Goal: Task Accomplishment & Management: Manage account settings

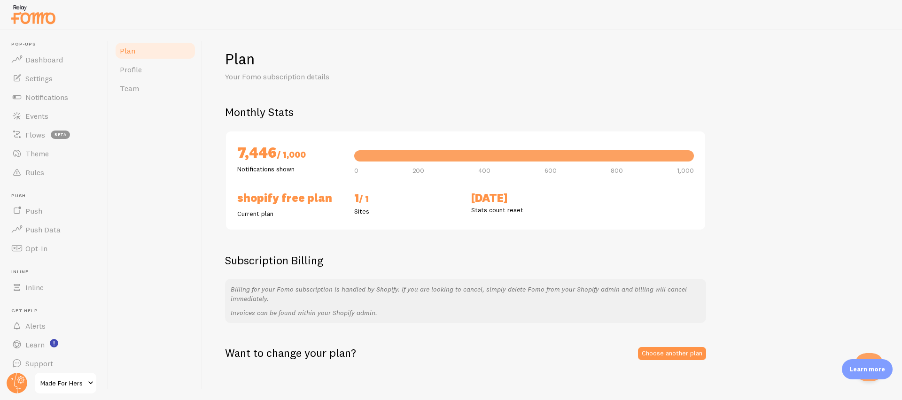
scroll to position [3, 0]
click at [66, 339] on link "Learn" at bounding box center [54, 345] width 97 height 19
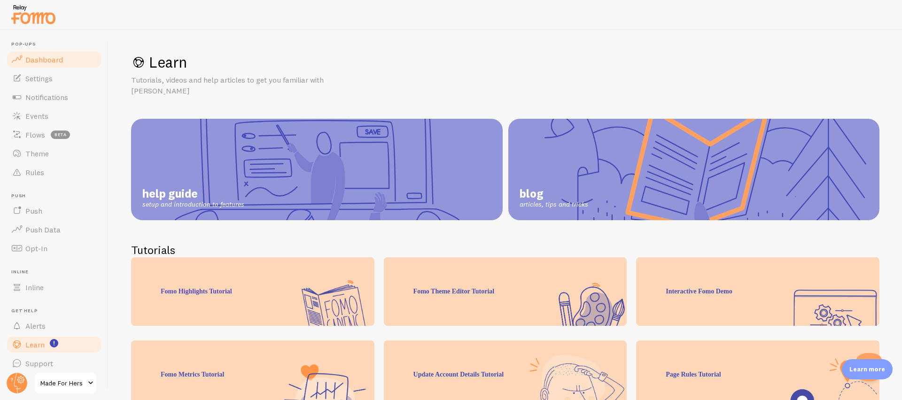
click at [48, 60] on span "Dashboard" at bounding box center [44, 59] width 38 height 9
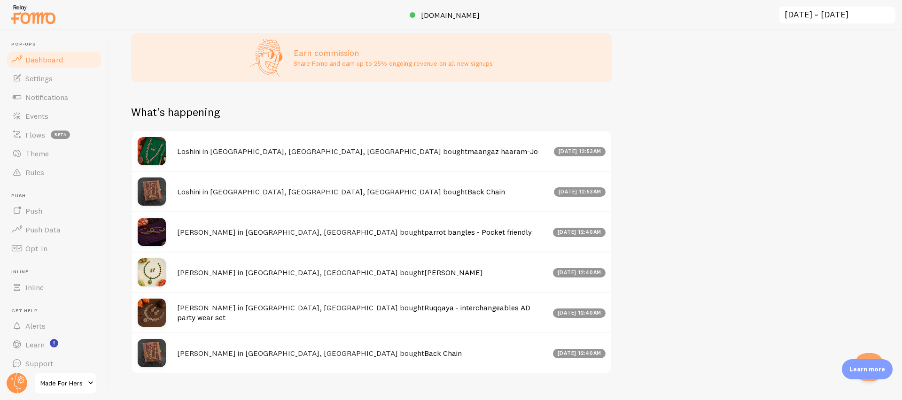
scroll to position [389, 0]
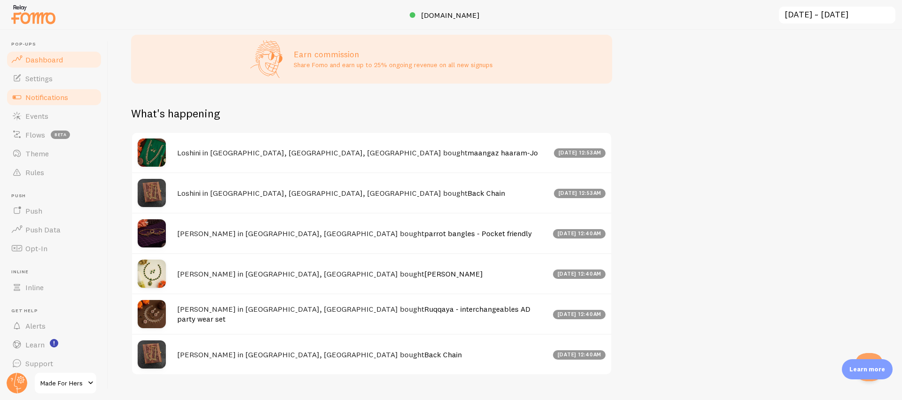
click at [40, 101] on span "Notifications" at bounding box center [46, 97] width 43 height 9
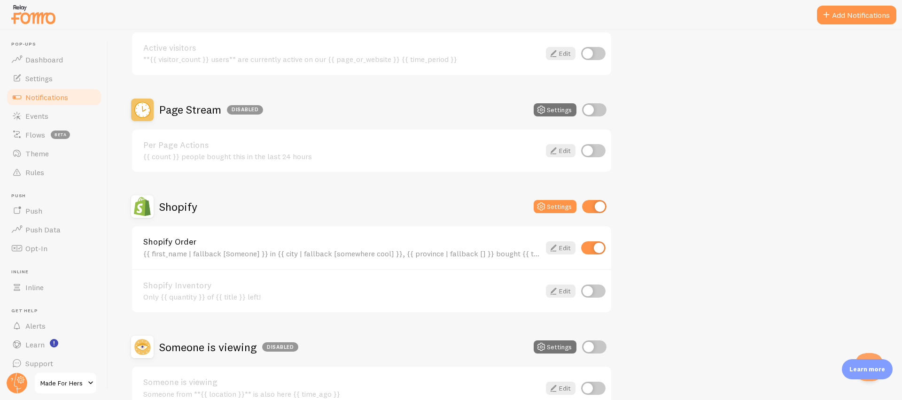
scroll to position [265, 0]
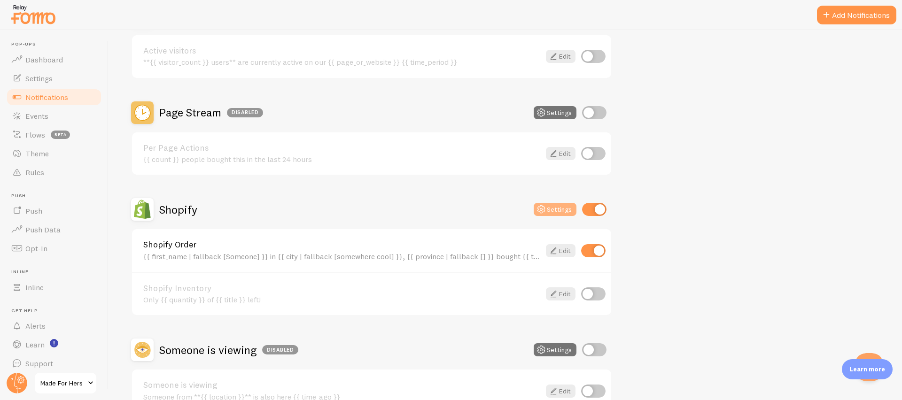
click at [555, 214] on button "Settings" at bounding box center [555, 209] width 43 height 13
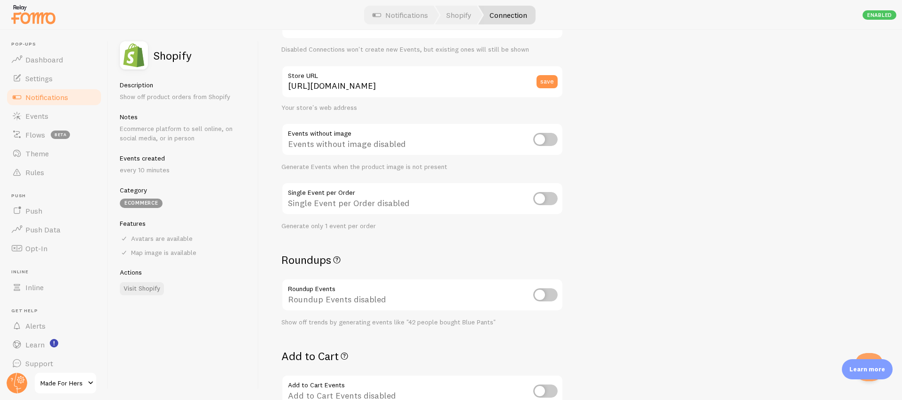
scroll to position [84, 0]
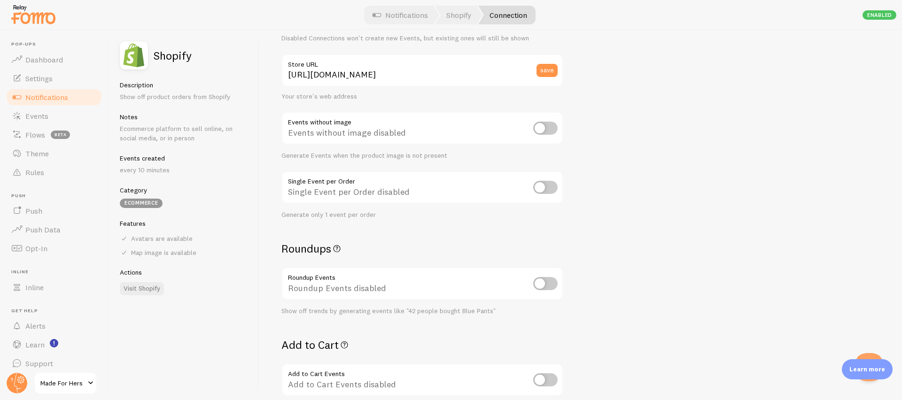
click at [542, 184] on input "checkbox" at bounding box center [545, 187] width 24 height 13
checkbox input "true"
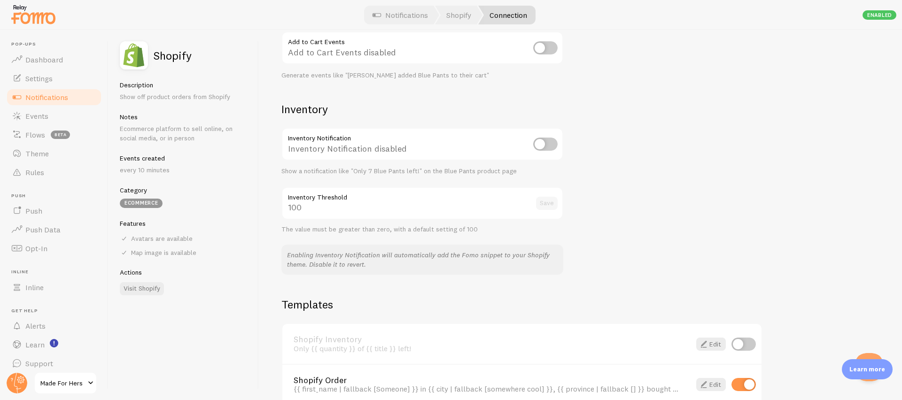
scroll to position [466, 0]
